Goal: Information Seeking & Learning: Learn about a topic

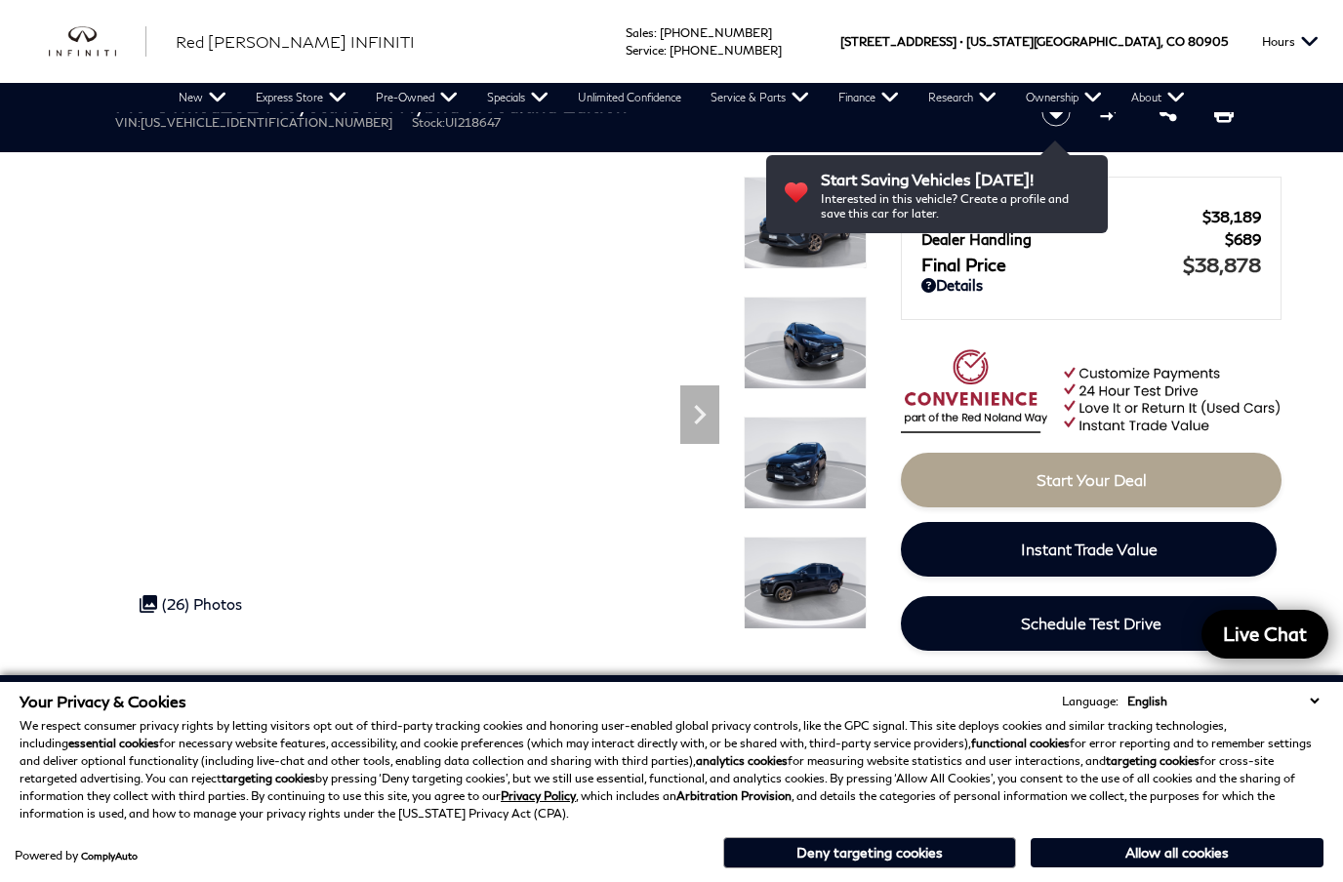
click at [915, 851] on button "Deny targeting cookies" at bounding box center [869, 852] width 293 height 31
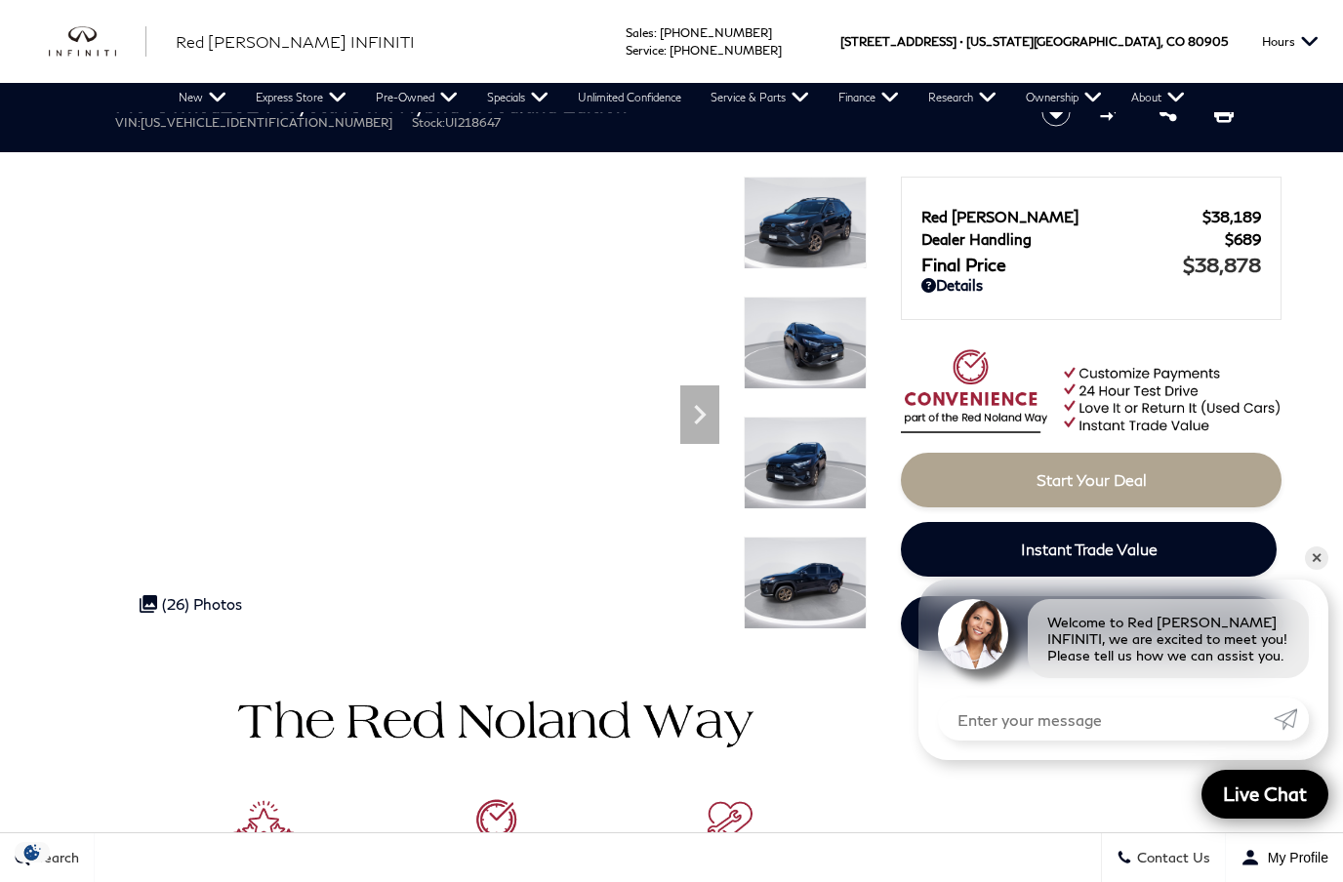
click at [693, 419] on icon "Next" at bounding box center [699, 414] width 39 height 39
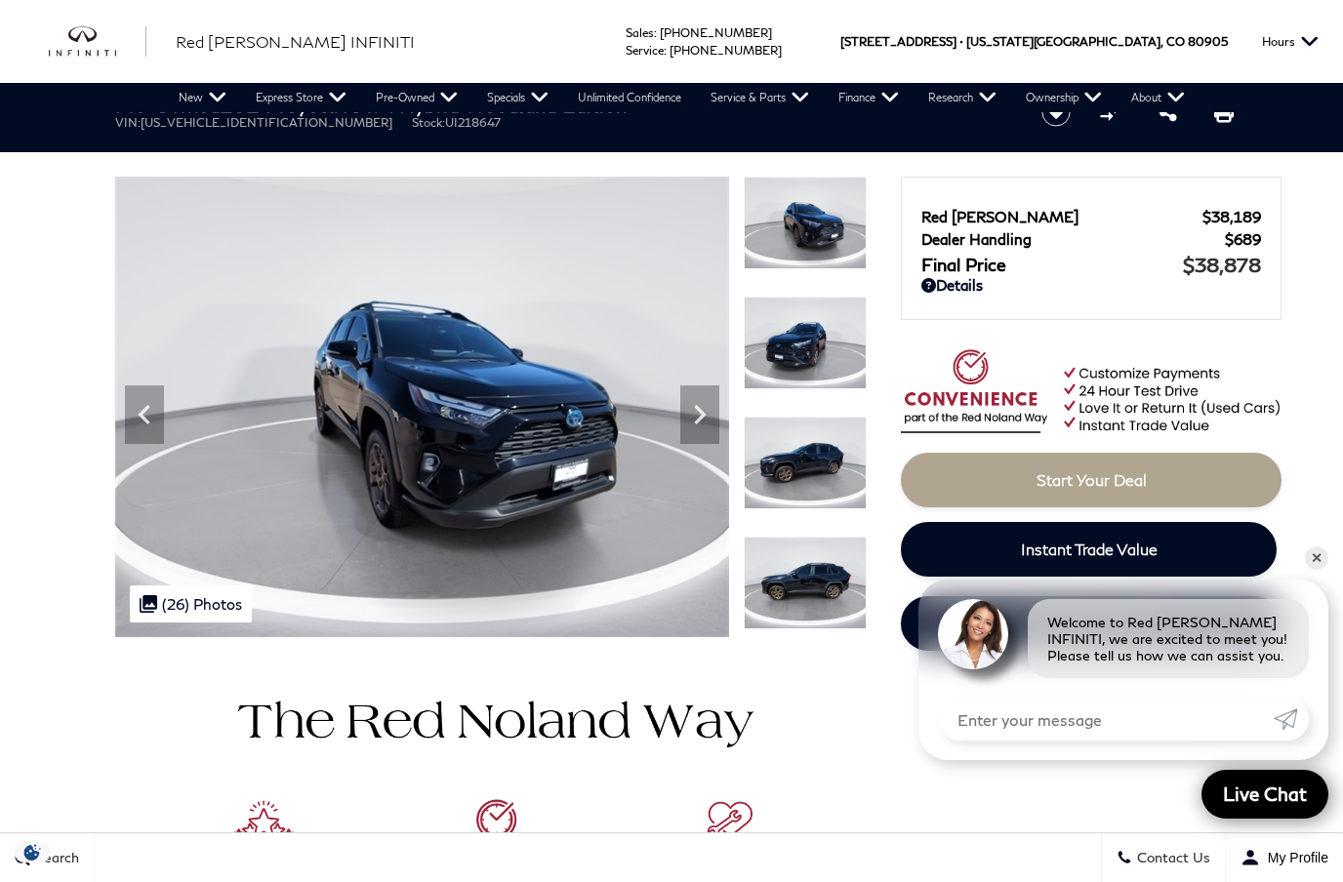
click at [723, 422] on img at bounding box center [422, 407] width 614 height 461
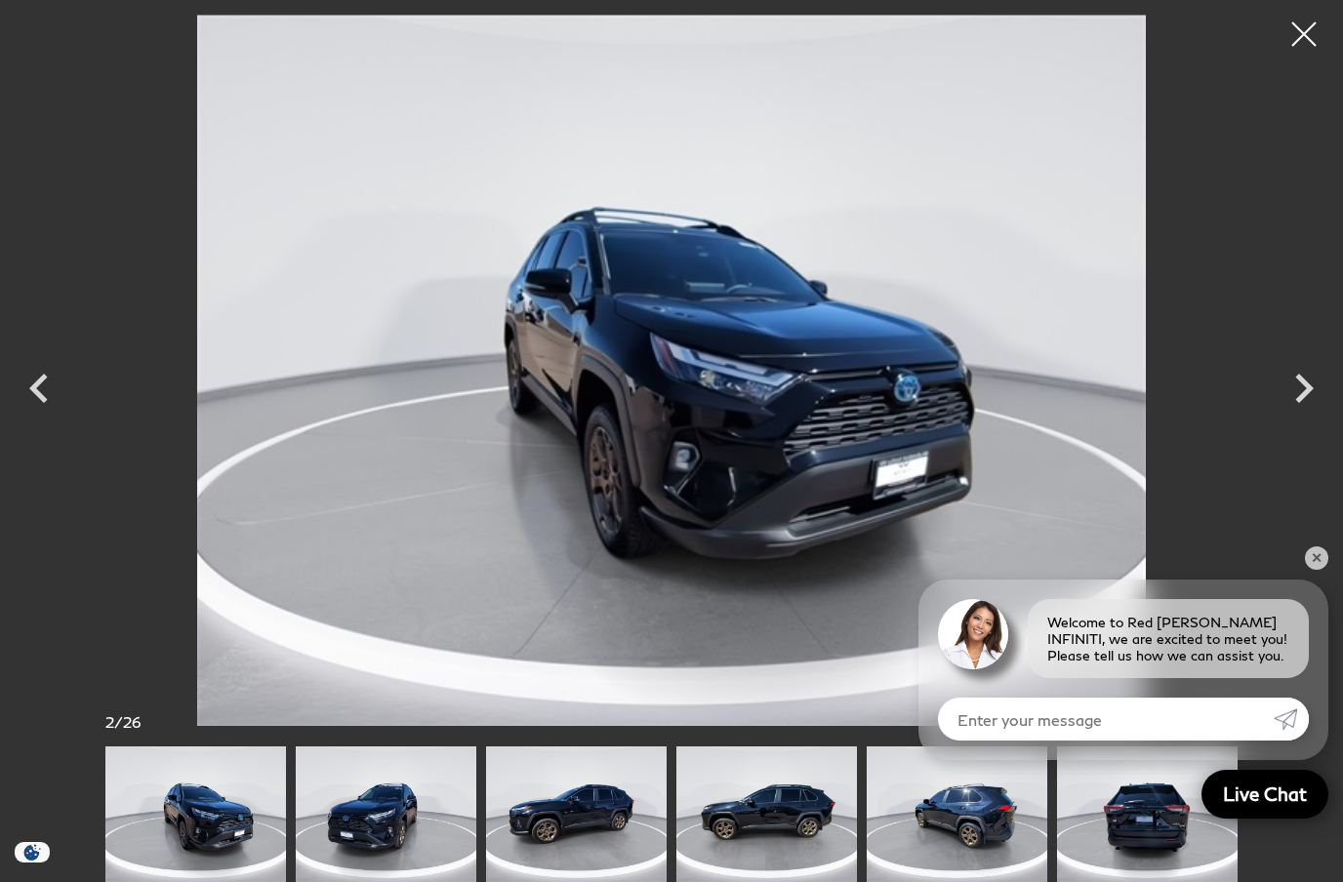
click at [1320, 396] on icon "Next" at bounding box center [1304, 388] width 59 height 59
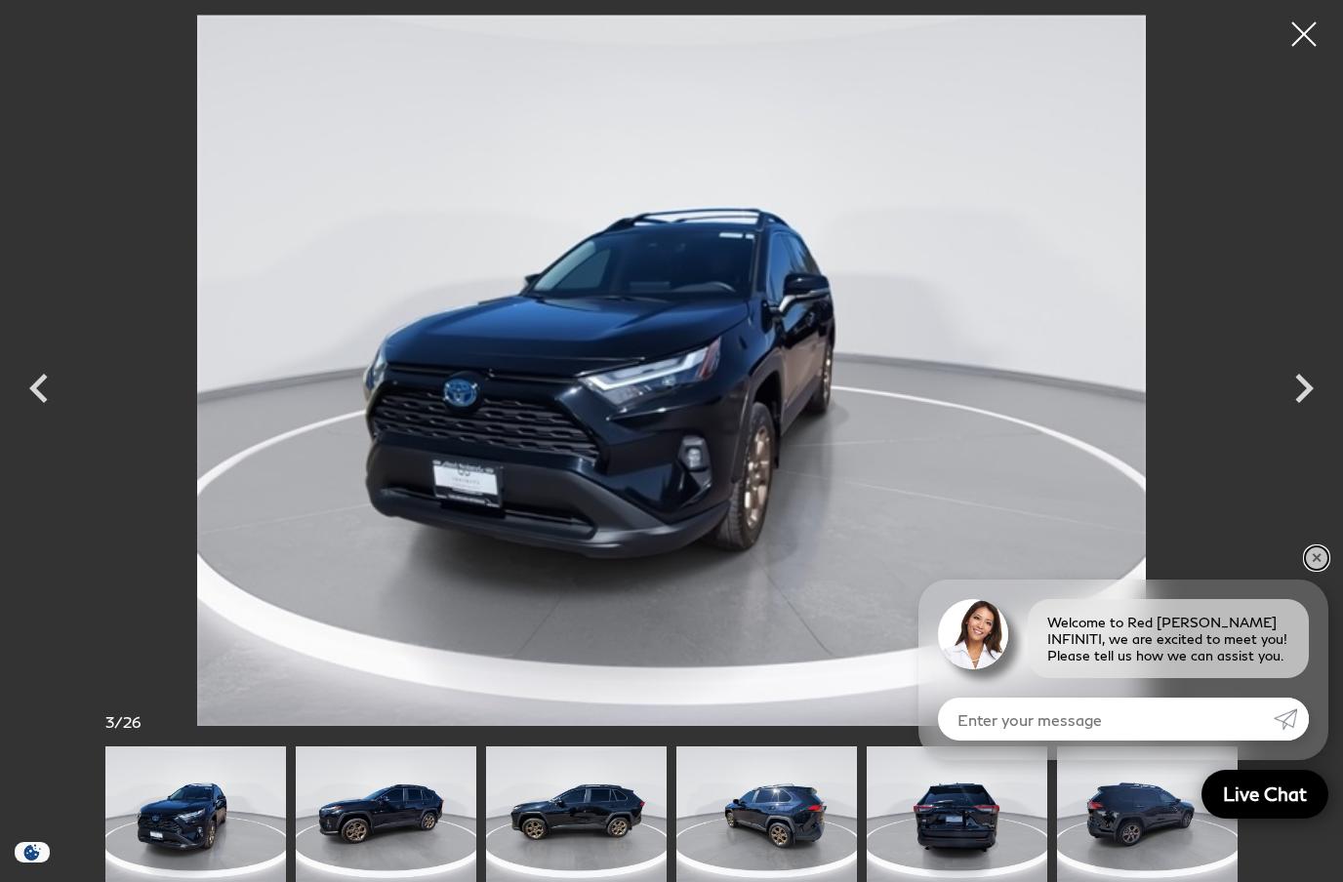
click at [1316, 562] on link "✕" at bounding box center [1316, 558] width 23 height 23
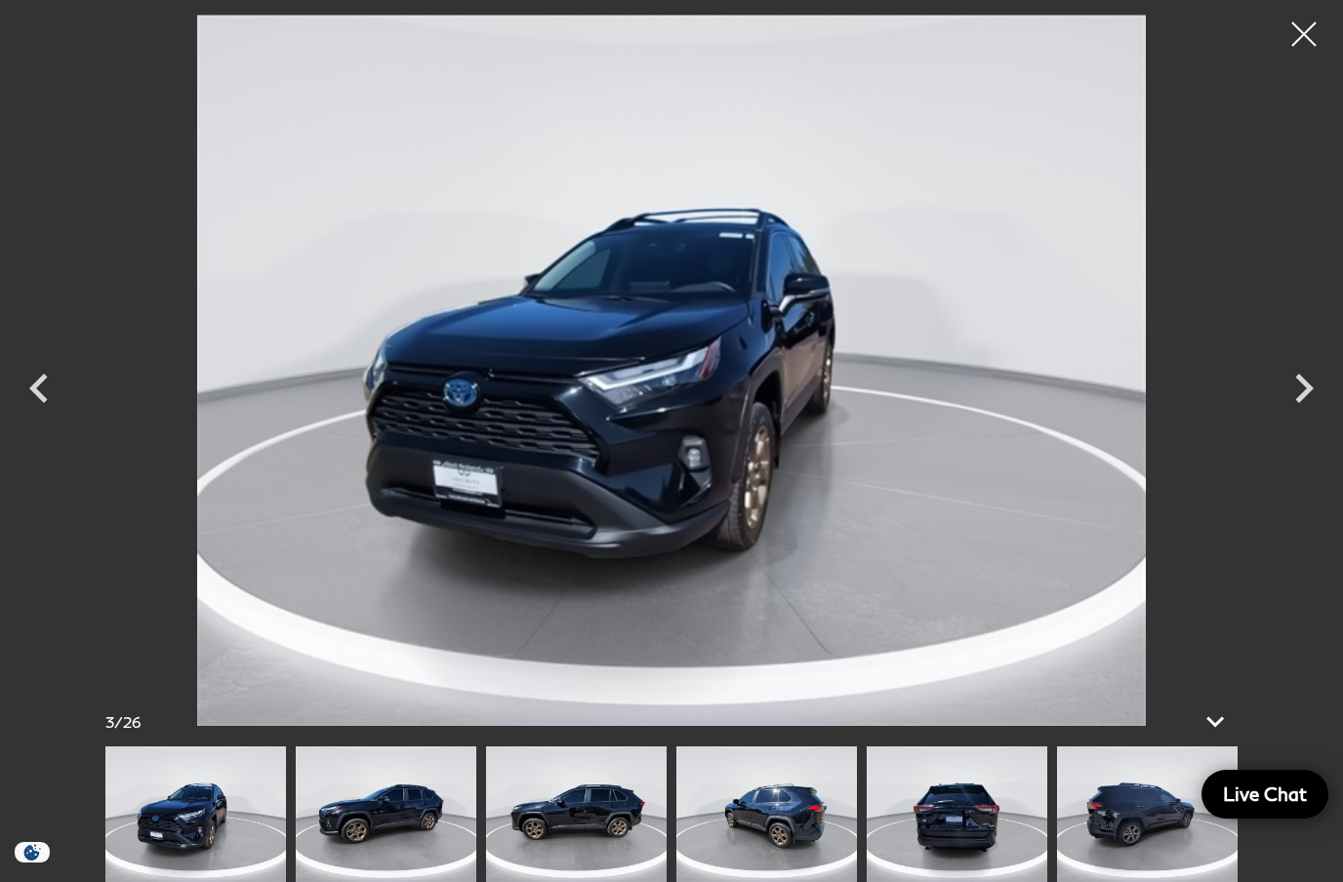
click at [1302, 384] on icon "Next" at bounding box center [1304, 388] width 59 height 59
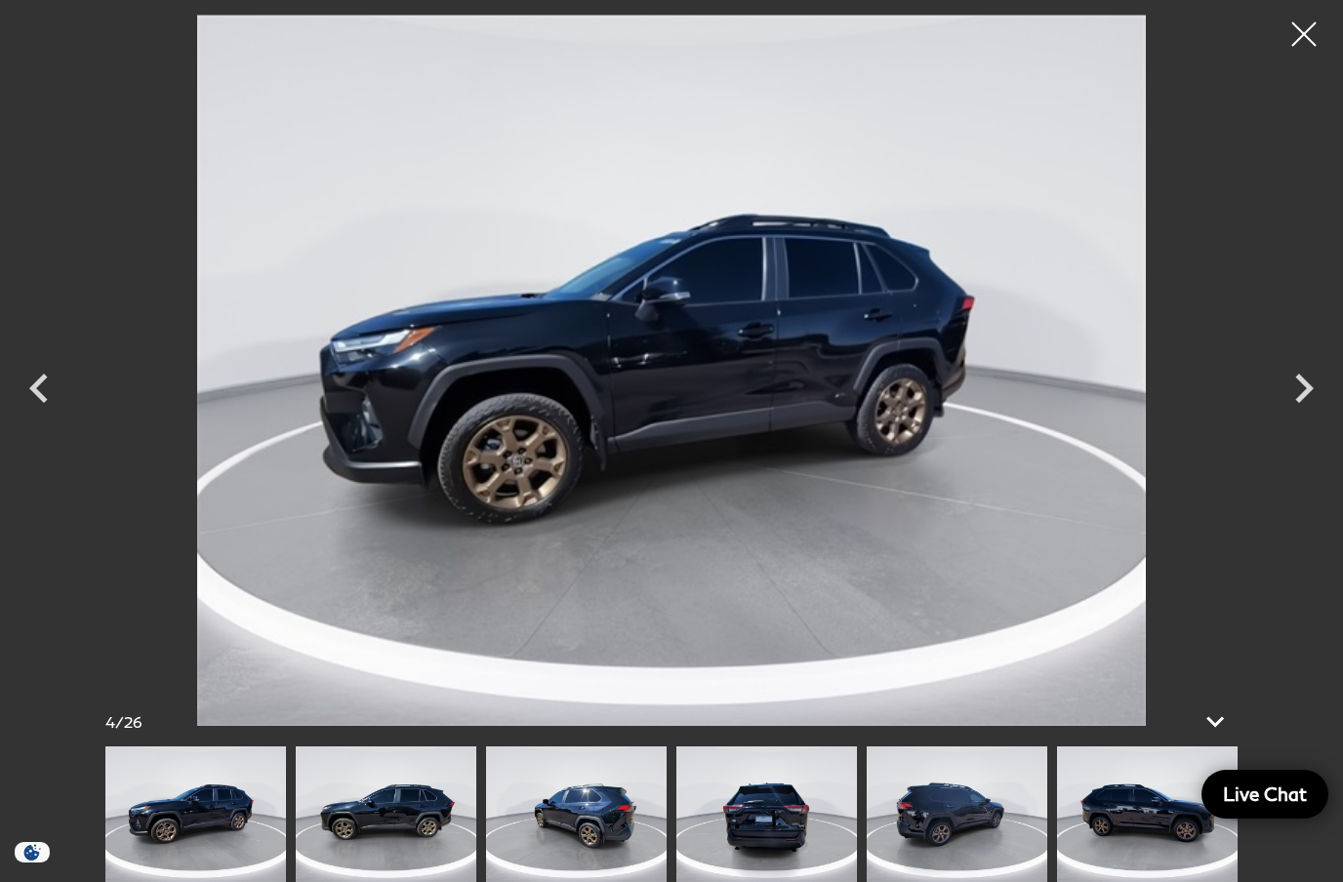
click at [1297, 397] on icon "Next" at bounding box center [1304, 388] width 59 height 59
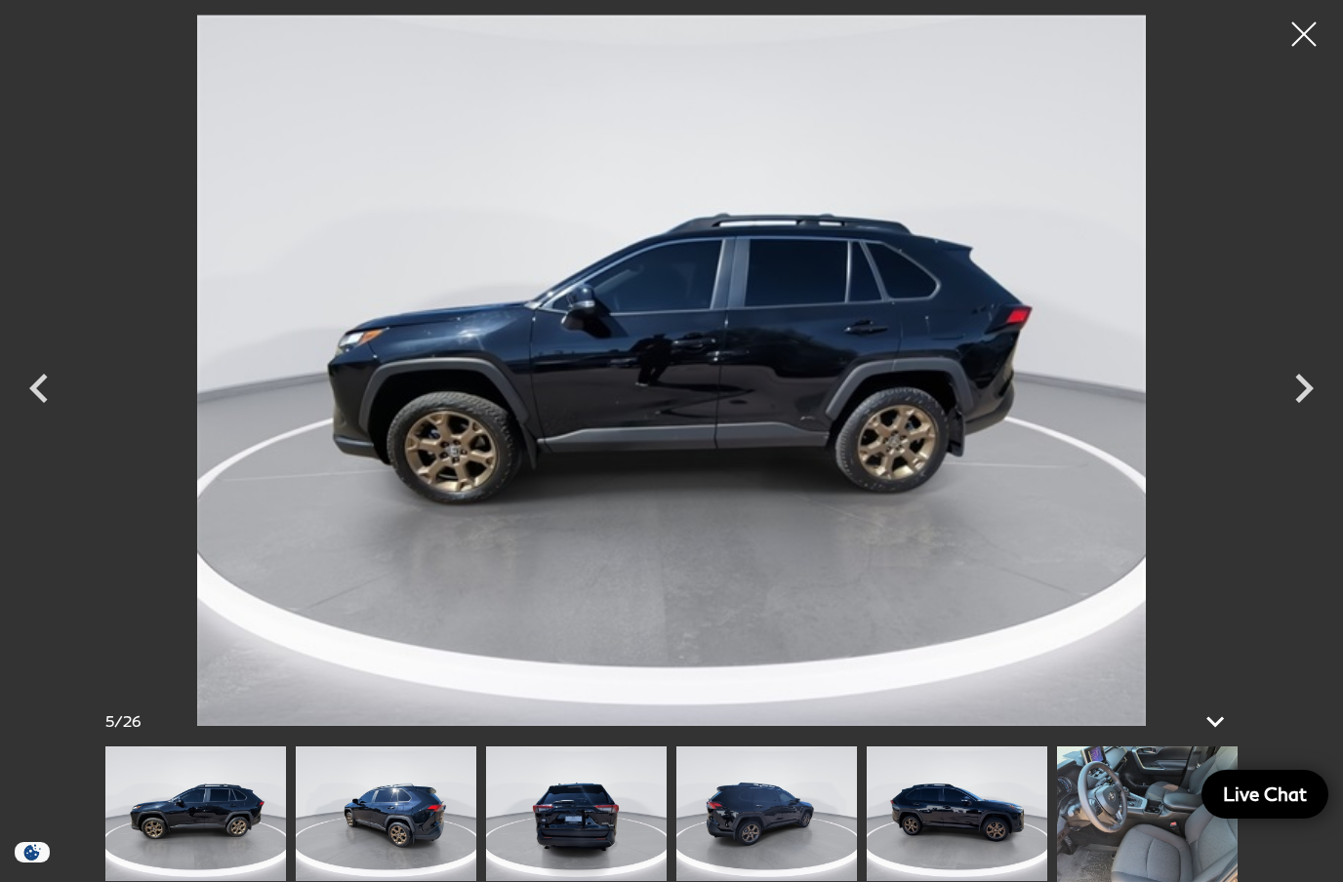
click at [1302, 388] on icon "Next" at bounding box center [1304, 388] width 59 height 59
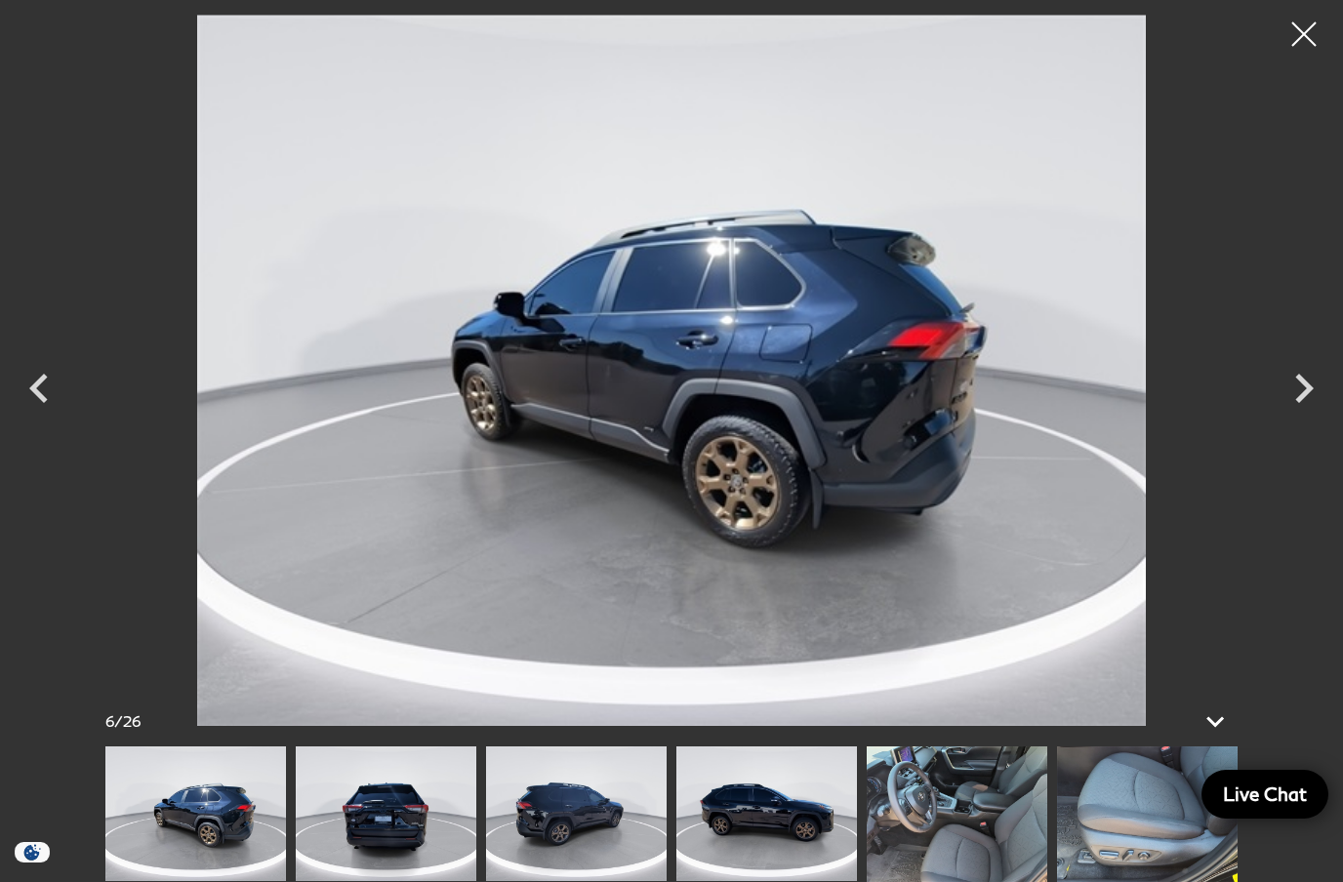
click at [1308, 394] on icon "Next" at bounding box center [1304, 388] width 59 height 59
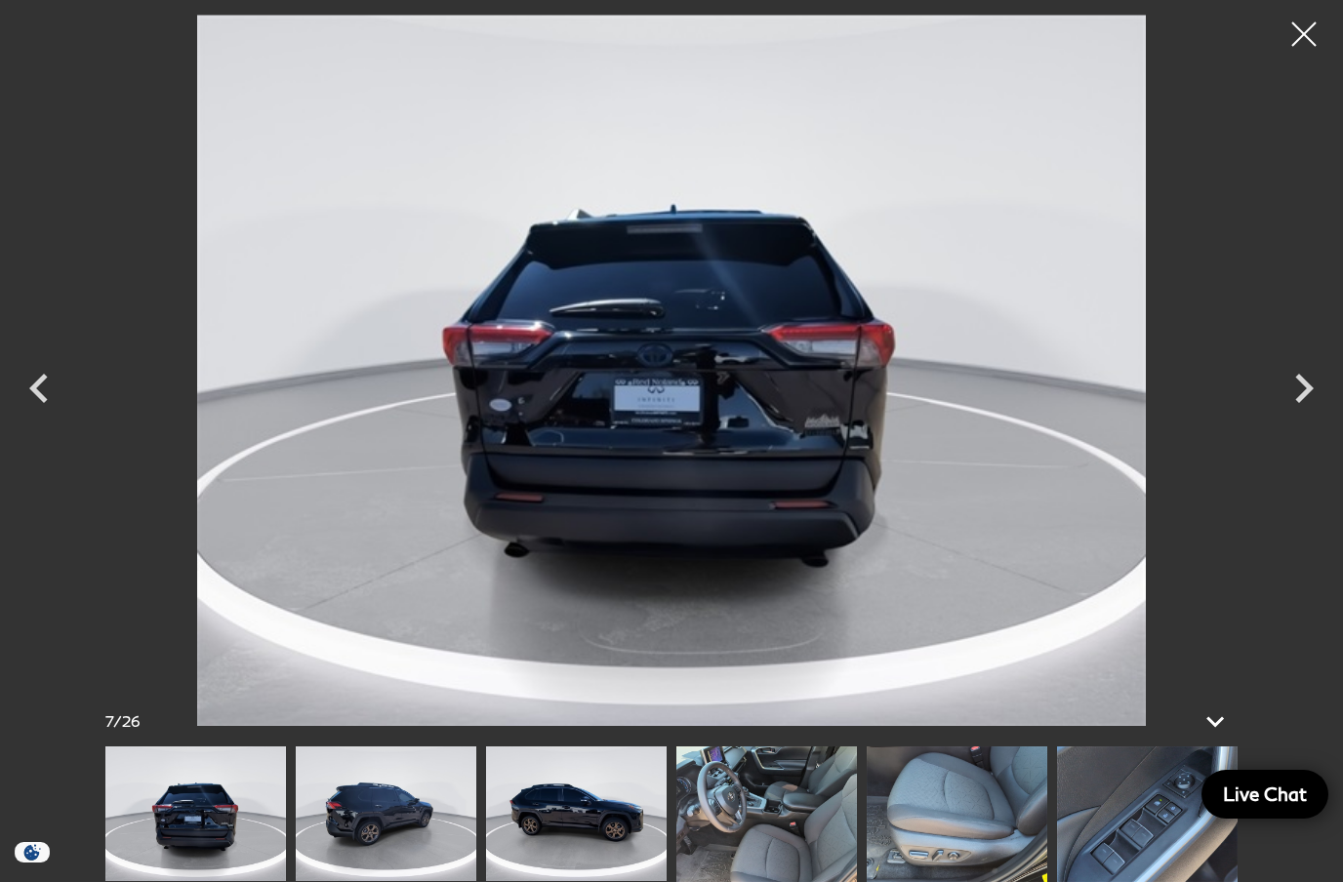
click at [1312, 392] on icon "Next" at bounding box center [1304, 388] width 59 height 59
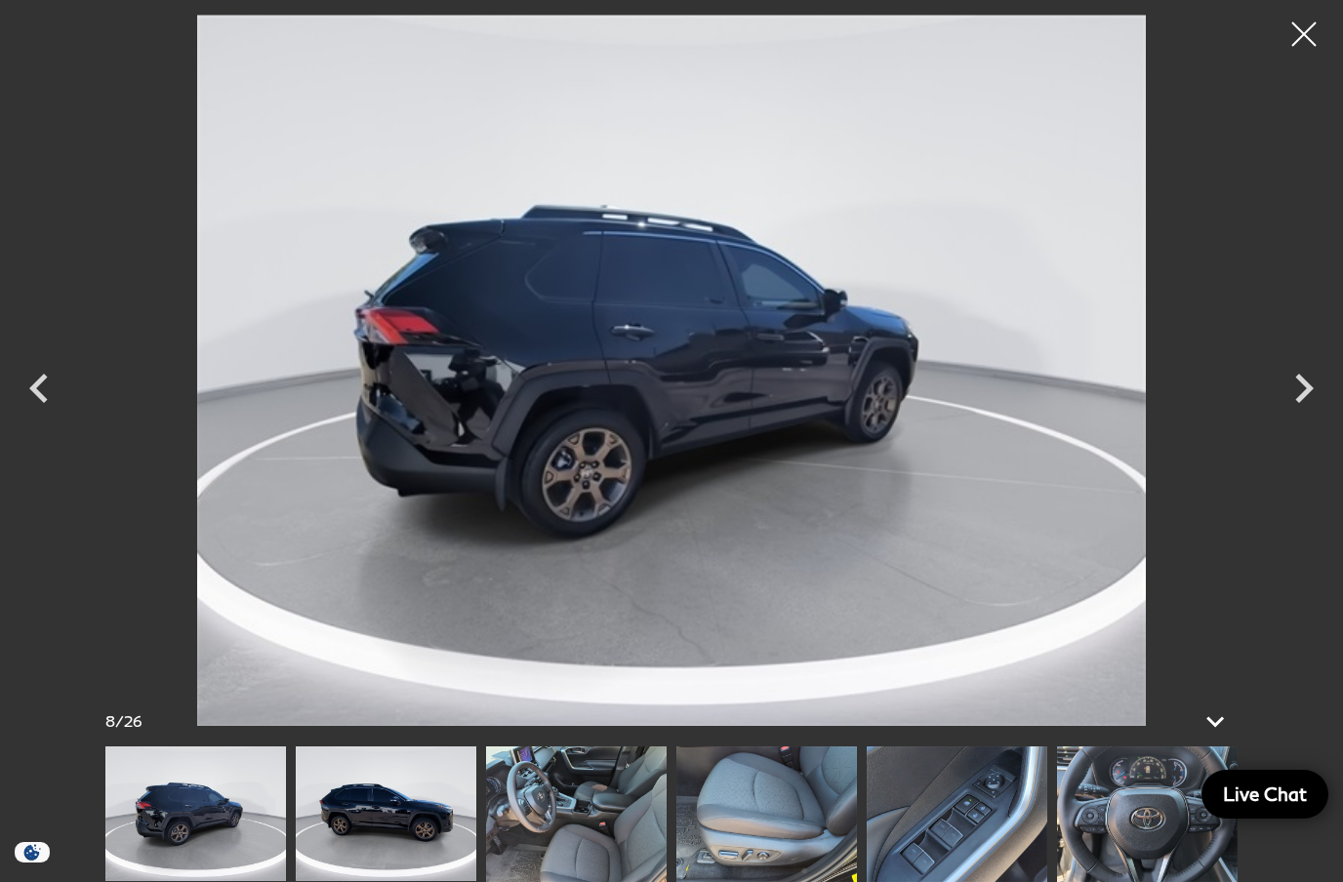
click at [1313, 391] on icon "Next" at bounding box center [1304, 388] width 59 height 59
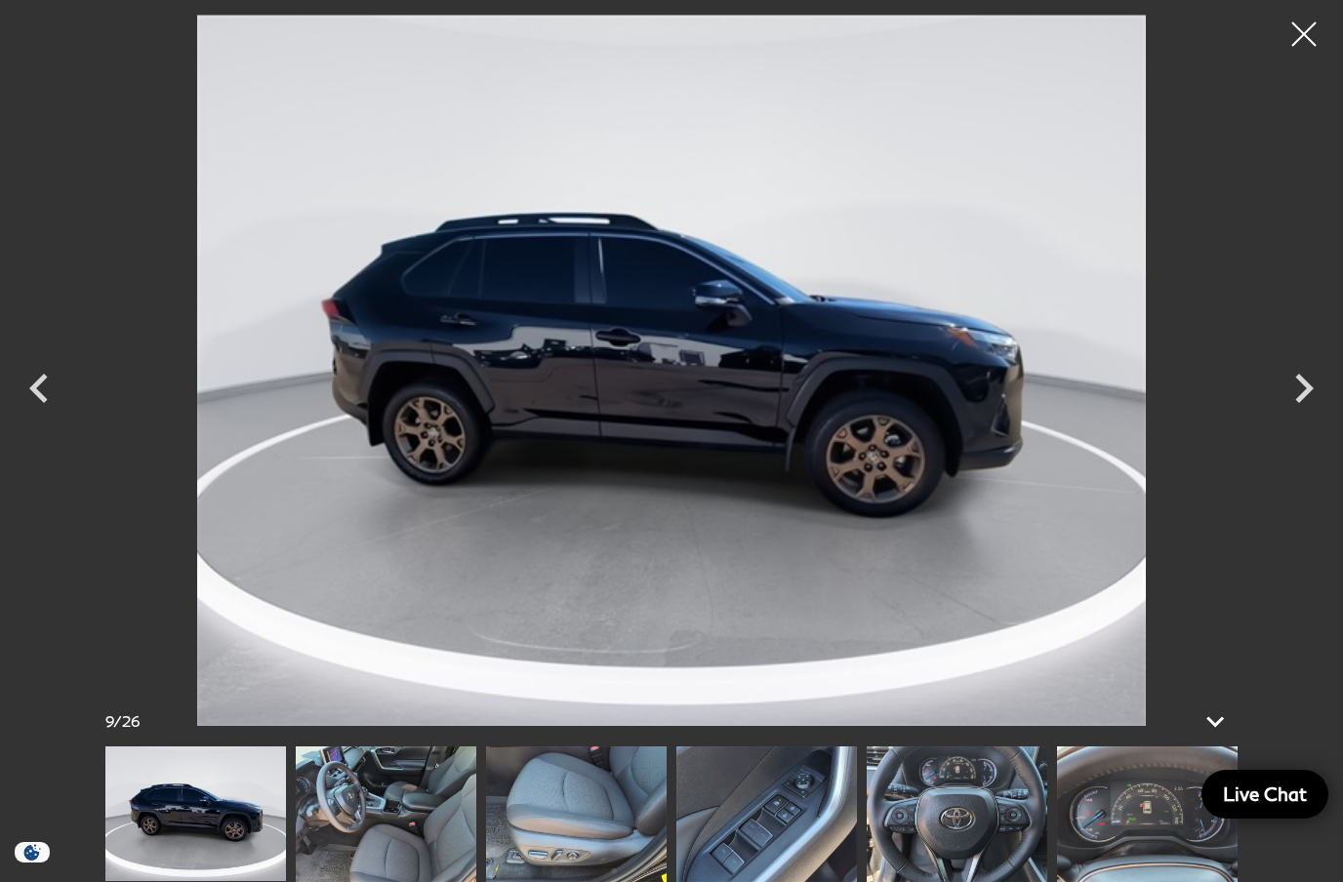
click at [1313, 391] on icon "Next" at bounding box center [1304, 388] width 59 height 59
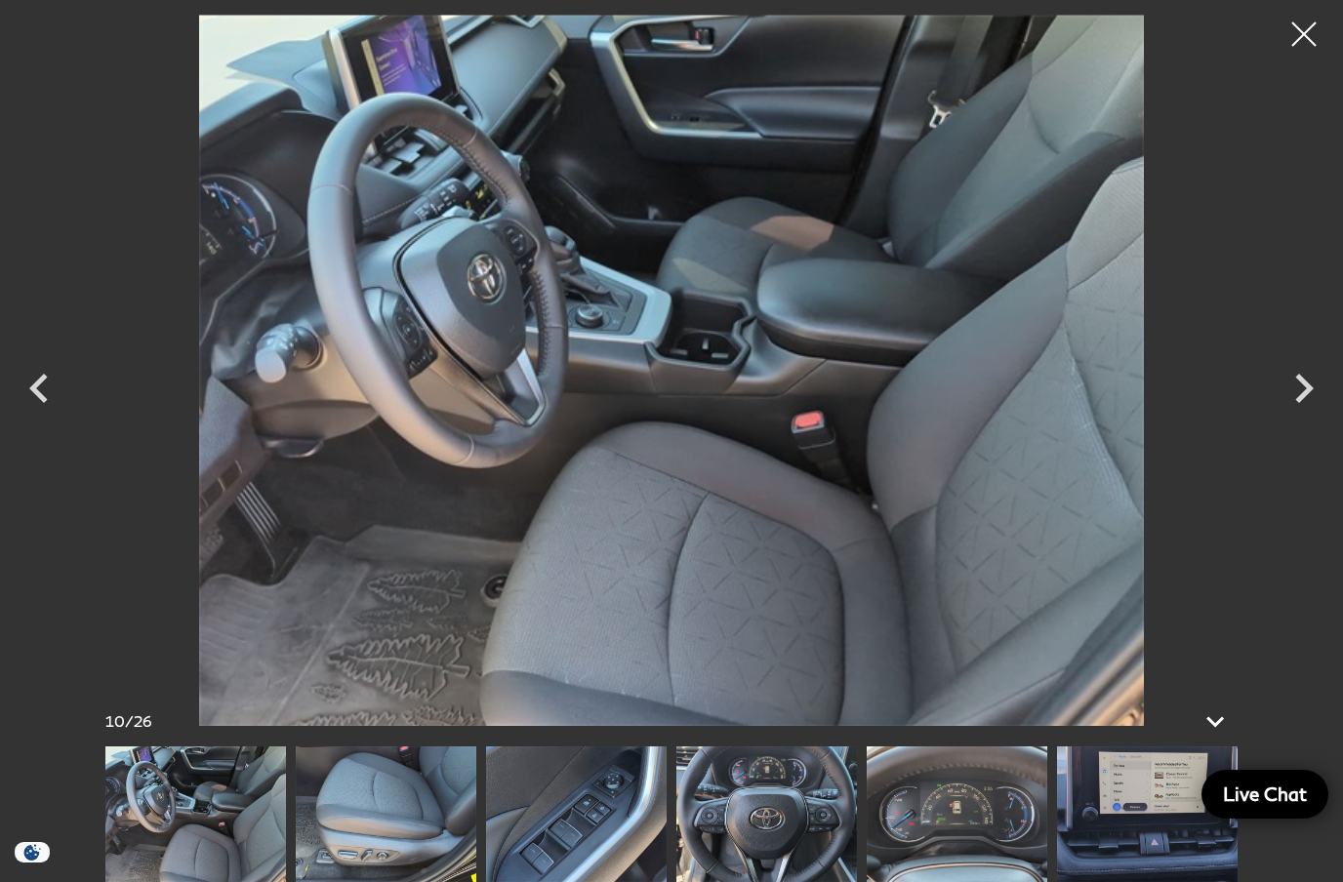
click at [1309, 387] on icon "Next" at bounding box center [1304, 388] width 19 height 29
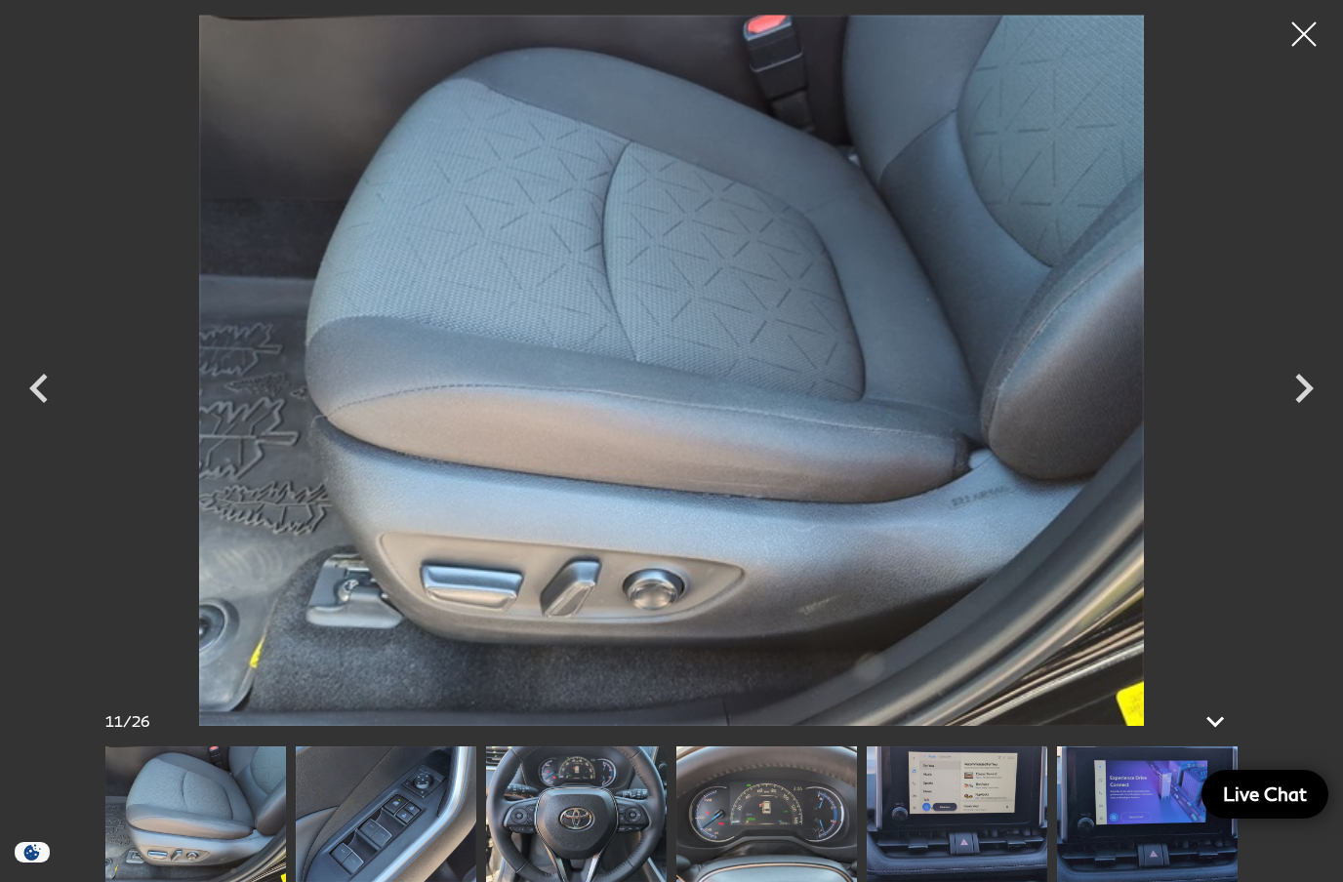
click at [1314, 388] on icon "Next" at bounding box center [1304, 388] width 59 height 59
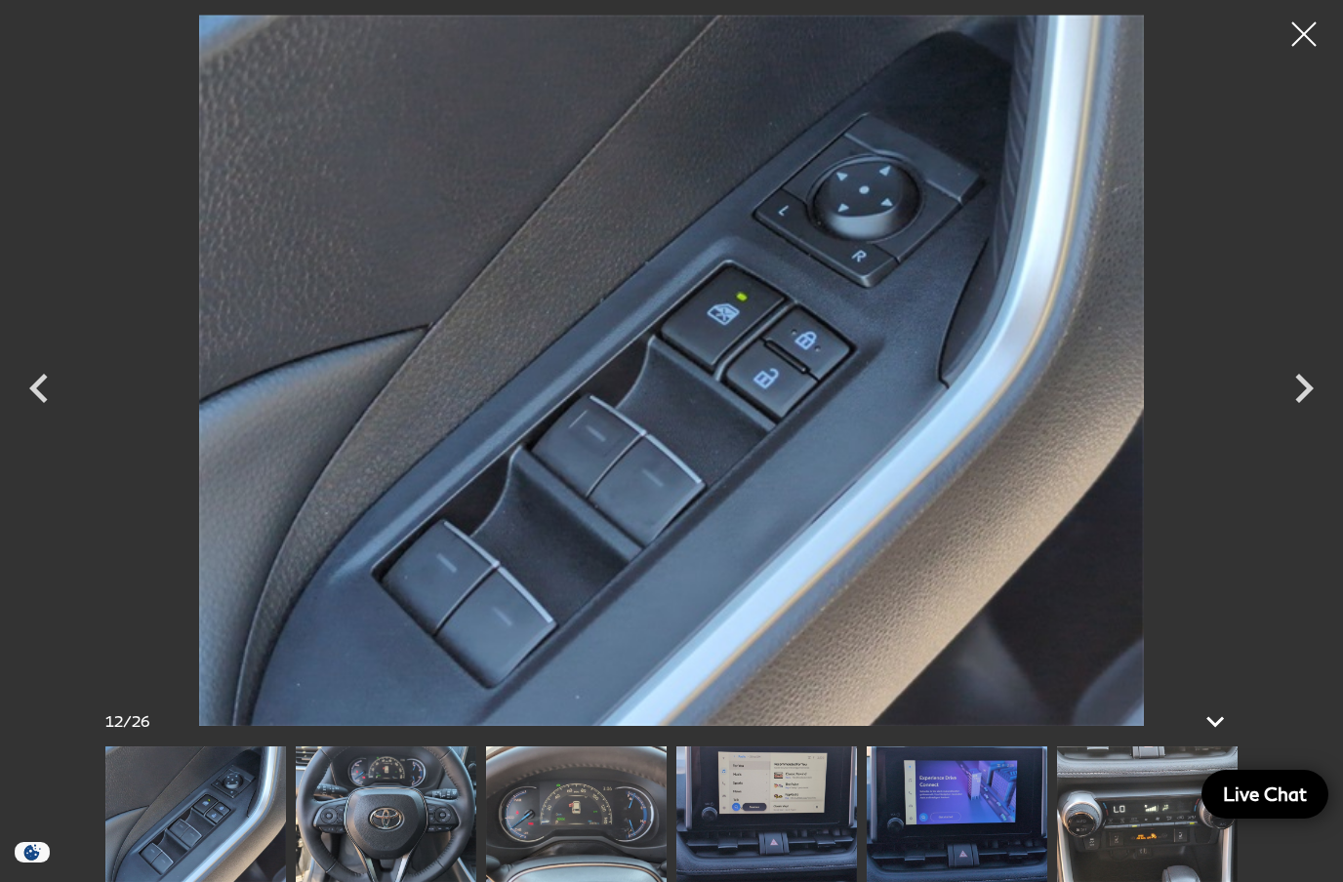
click at [1315, 389] on icon "Next" at bounding box center [1304, 388] width 59 height 59
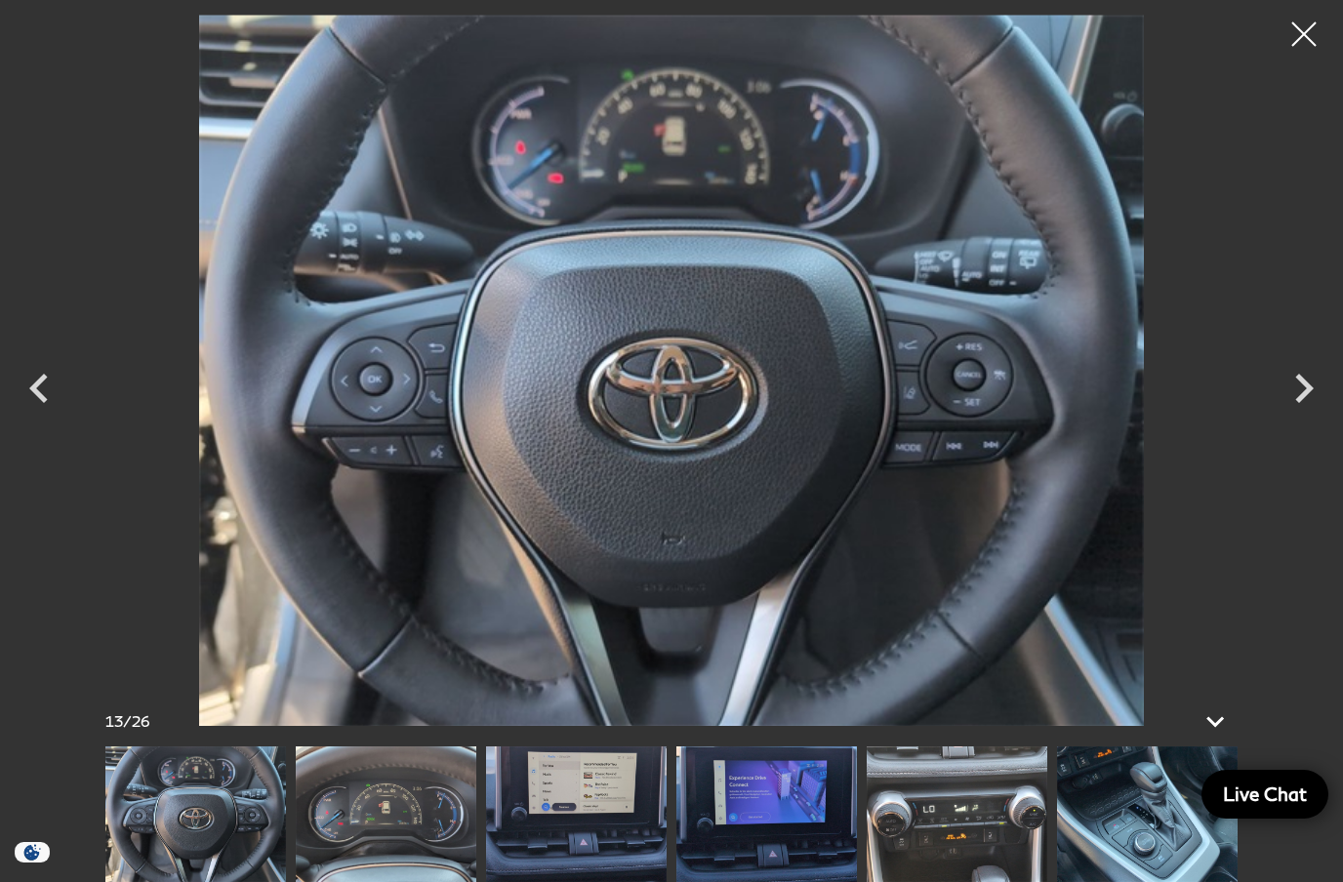
click at [1315, 389] on icon "Next" at bounding box center [1304, 388] width 59 height 59
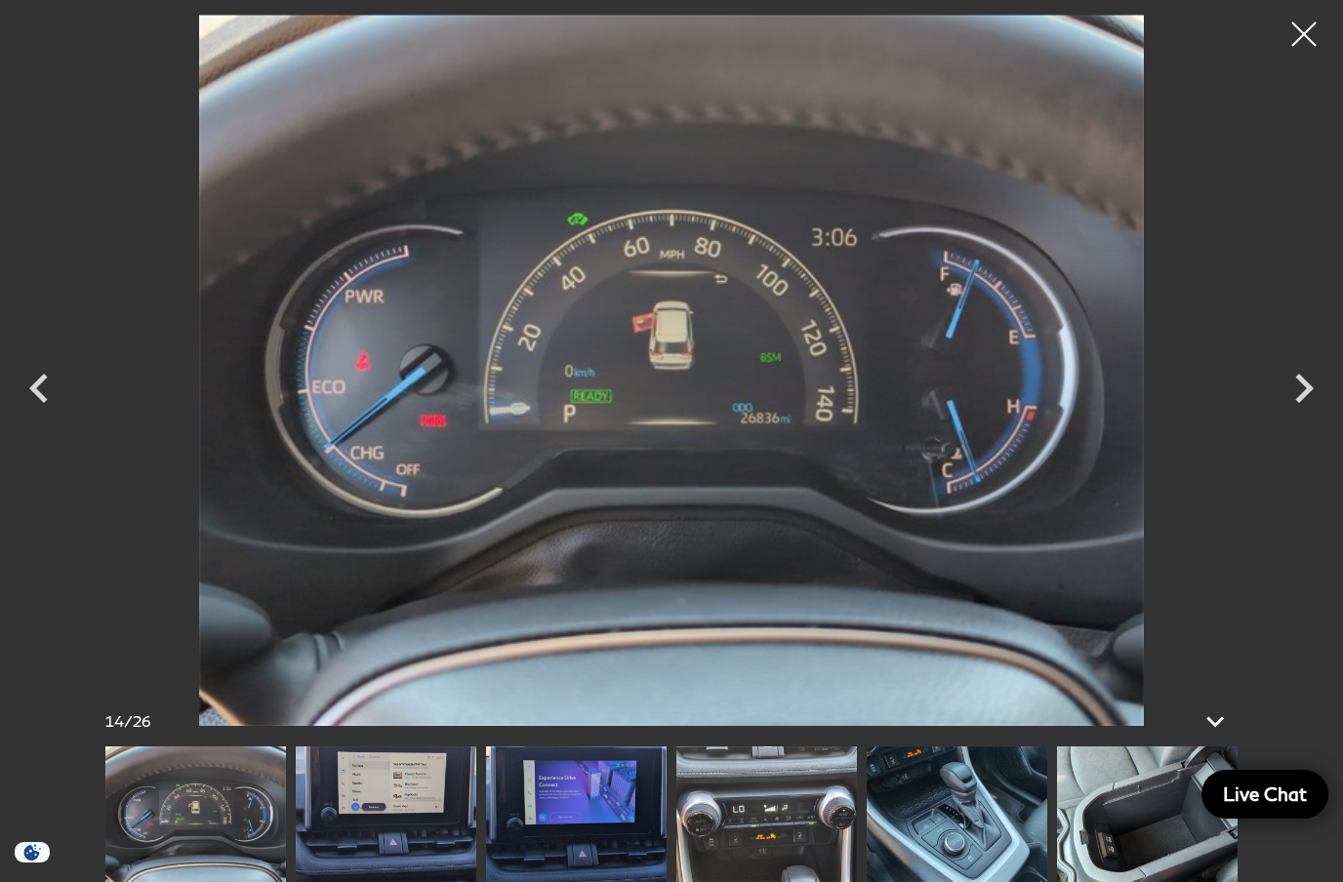
click at [1288, 33] on div at bounding box center [1303, 34] width 49 height 49
